Goal: Find contact information: Find contact information

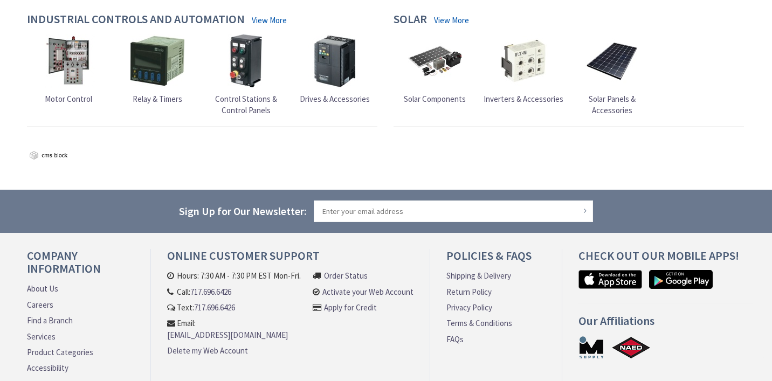
scroll to position [1117, 0]
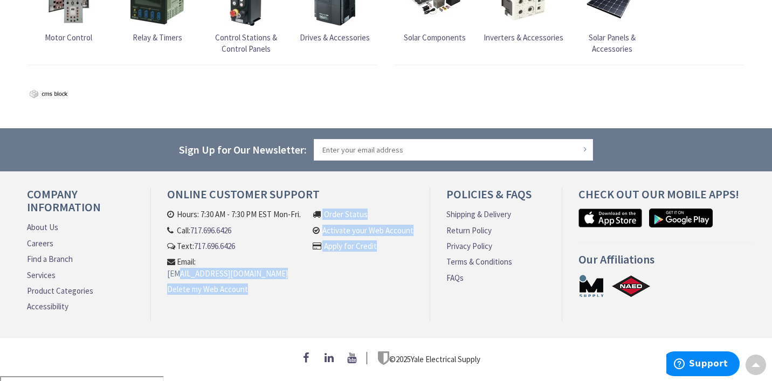
drag, startPoint x: 320, startPoint y: 275, endPoint x: 177, endPoint y: 271, distance: 142.4
click at [177, 271] on ul "Hours: 7:30 AM - 7:30 PM EST Mon-Fri. Call: [PHONE_NUMBER] Text: 717.696.6426 E…" at bounding box center [290, 259] width 246 height 100
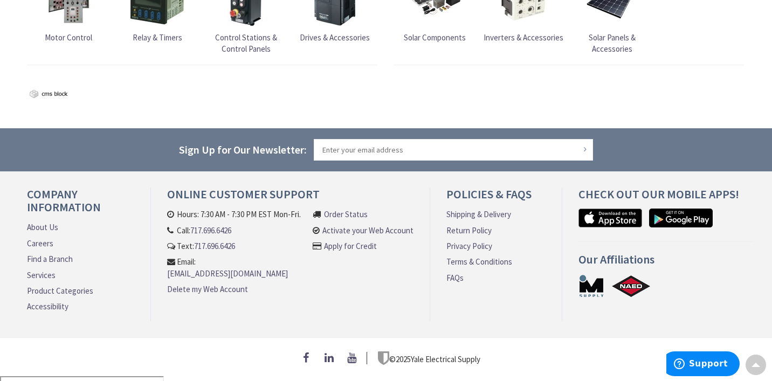
click at [290, 294] on li "Delete my Web Account" at bounding box center [237, 292] width 140 height 16
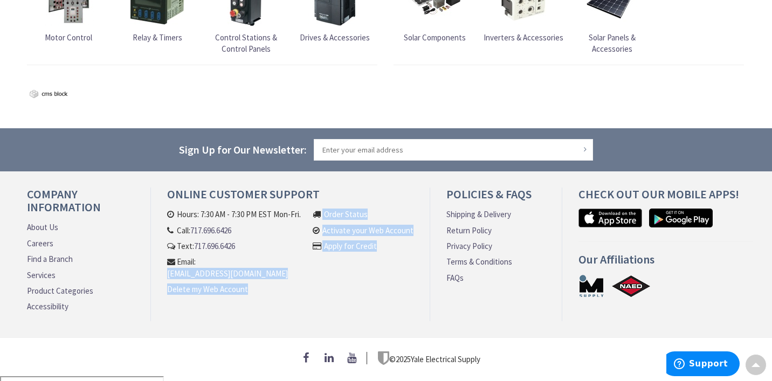
drag, startPoint x: 319, startPoint y: 277, endPoint x: 161, endPoint y: 277, distance: 158.0
click at [161, 277] on div "Online Customer Support Hours: 7:30 AM - 7:30 PM EST Mon-Fri. Call: [PHONE_NUMB…" at bounding box center [290, 255] width 279 height 134
drag, startPoint x: 161, startPoint y: 276, endPoint x: 332, endPoint y: 276, distance: 171.0
click at [332, 276] on div "Online Customer Support Hours: 7:30 AM - 7:30 PM EST Mon-Fri. Call: [PHONE_NUMB…" at bounding box center [290, 255] width 279 height 134
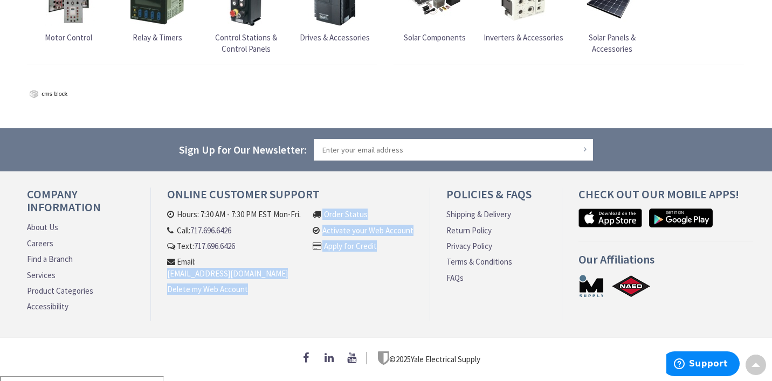
click at [484, 246] on link "Privacy Policy" at bounding box center [470, 246] width 46 height 11
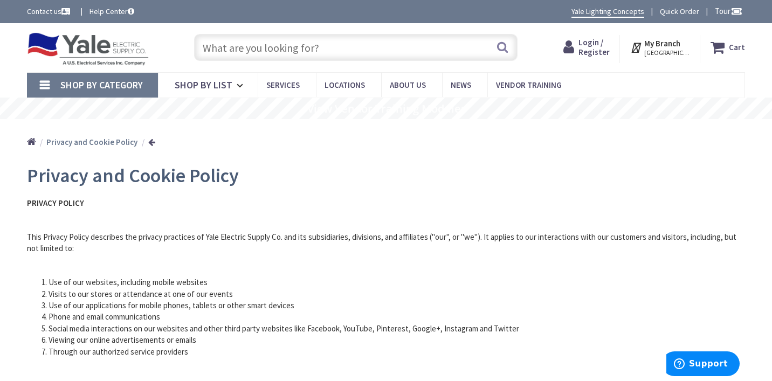
scroll to position [3948, 0]
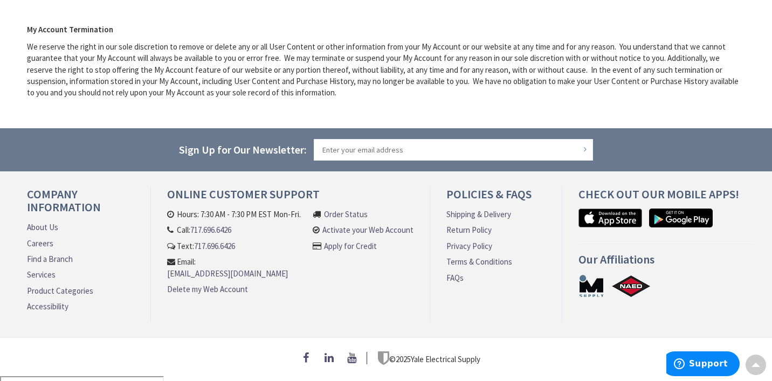
click at [227, 269] on link "[EMAIL_ADDRESS][DOMAIN_NAME]" at bounding box center [227, 273] width 121 height 11
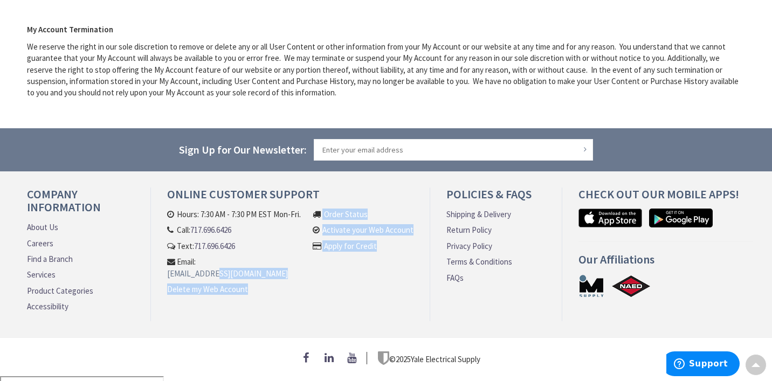
drag, startPoint x: 326, startPoint y: 279, endPoint x: 215, endPoint y: 278, distance: 111.1
click at [215, 278] on ul "Hours: 7:30 AM - 7:30 PM EST Mon-Fri. Call: [PHONE_NUMBER] Text: 717.696.6426 E…" at bounding box center [290, 259] width 246 height 100
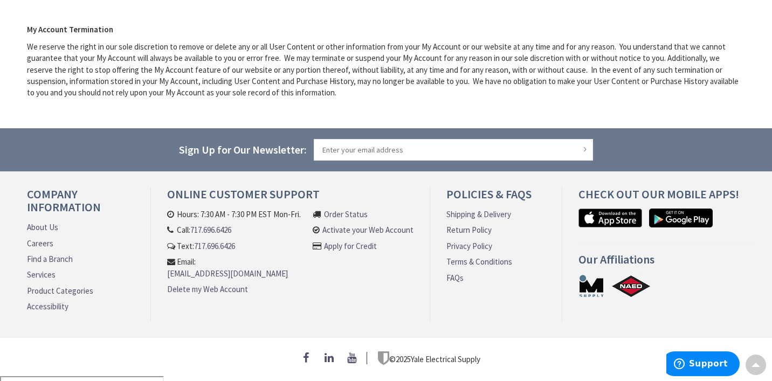
click at [318, 312] on div "Online Customer Support Hours: 7:30 AM - 7:30 PM EST Mon-Fri. Call: [PHONE_NUMB…" at bounding box center [290, 255] width 279 height 134
drag, startPoint x: 162, startPoint y: 272, endPoint x: 311, endPoint y: 271, distance: 148.9
click at [311, 271] on div "Online Customer Support Hours: 7:30 AM - 7:30 PM EST Mon-Fri. Call: [PHONE_NUMB…" at bounding box center [290, 255] width 279 height 134
copy link "[EMAIL_ADDRESS][DOMAIN_NAME]"
